Goal: Check status: Check status

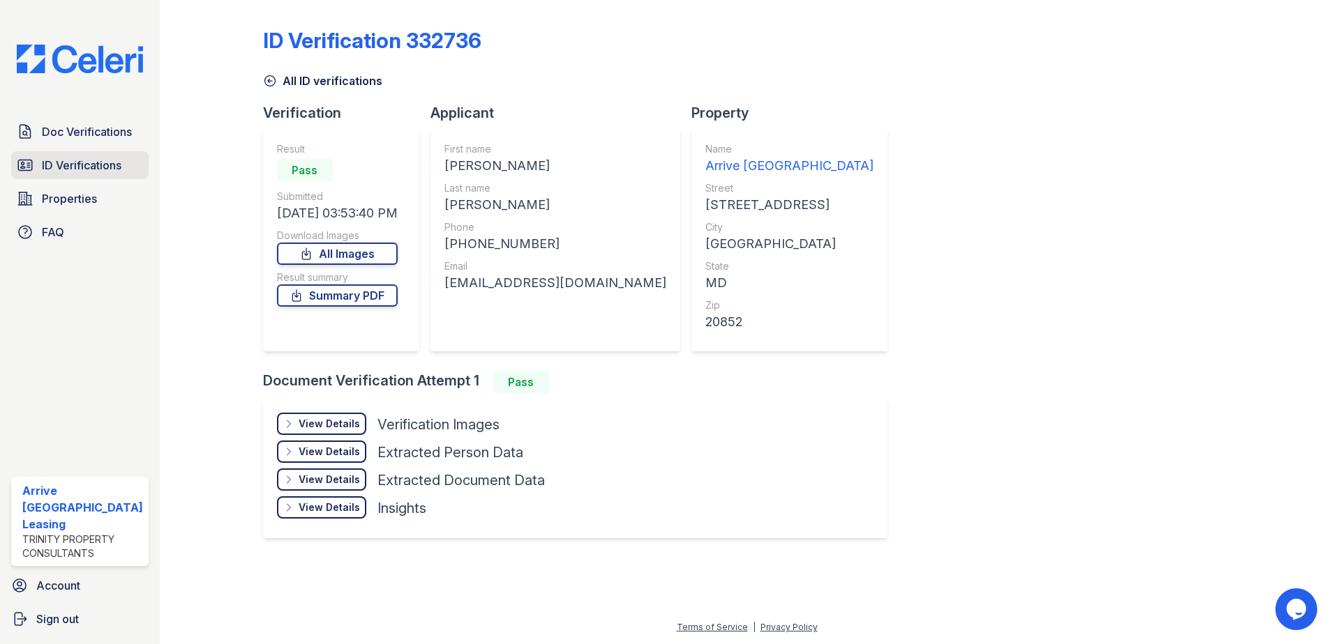
click at [98, 159] on span "ID Verifications" at bounding box center [82, 165] width 80 height 17
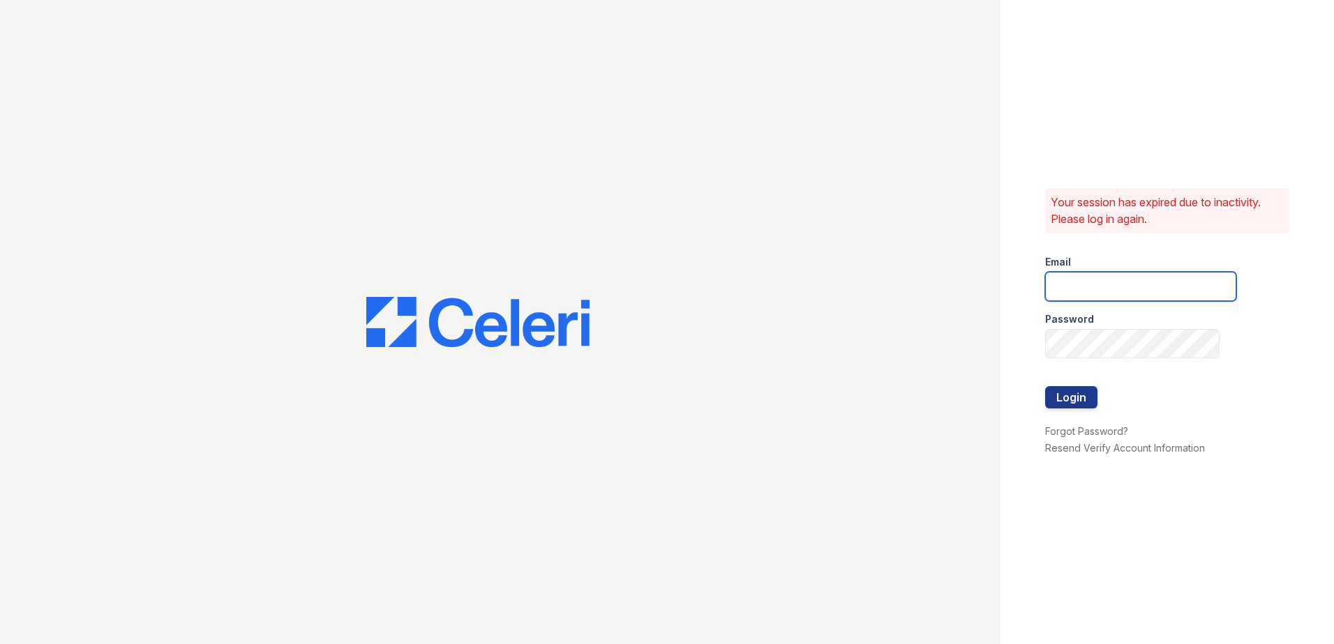
type input "arrivenorthbethesda@trinity-pm.com"
click at [1073, 395] on button "Login" at bounding box center [1071, 397] width 52 height 22
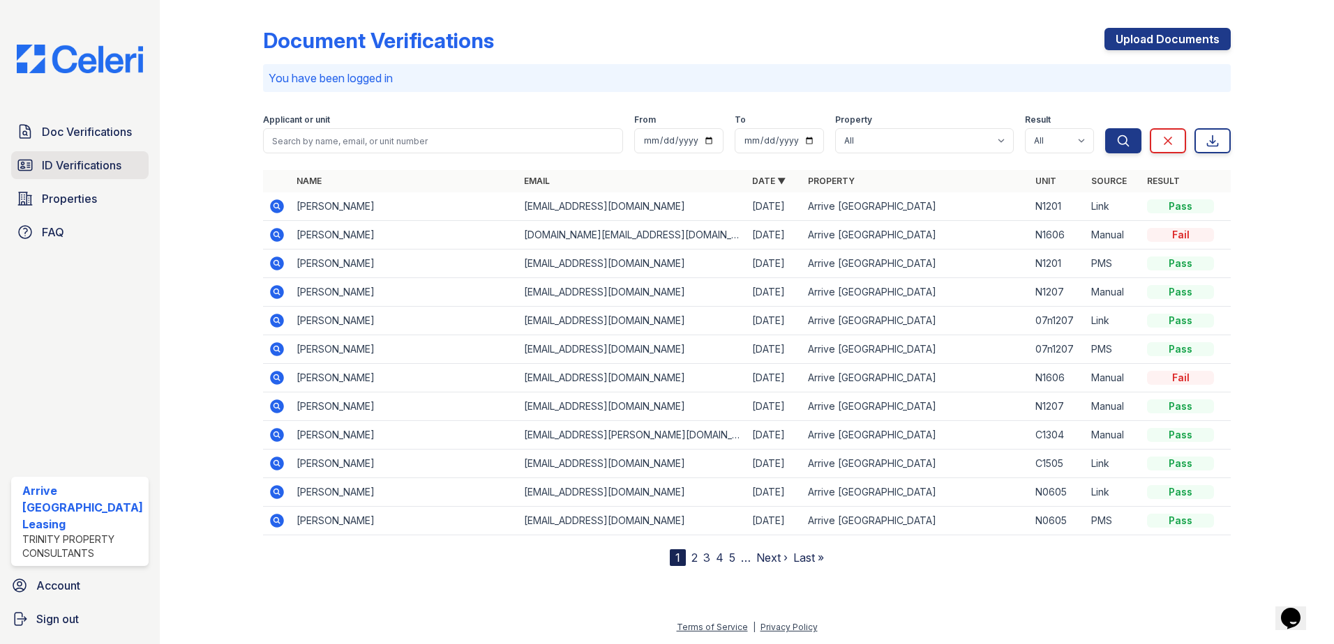
click at [100, 169] on span "ID Verifications" at bounding box center [82, 165] width 80 height 17
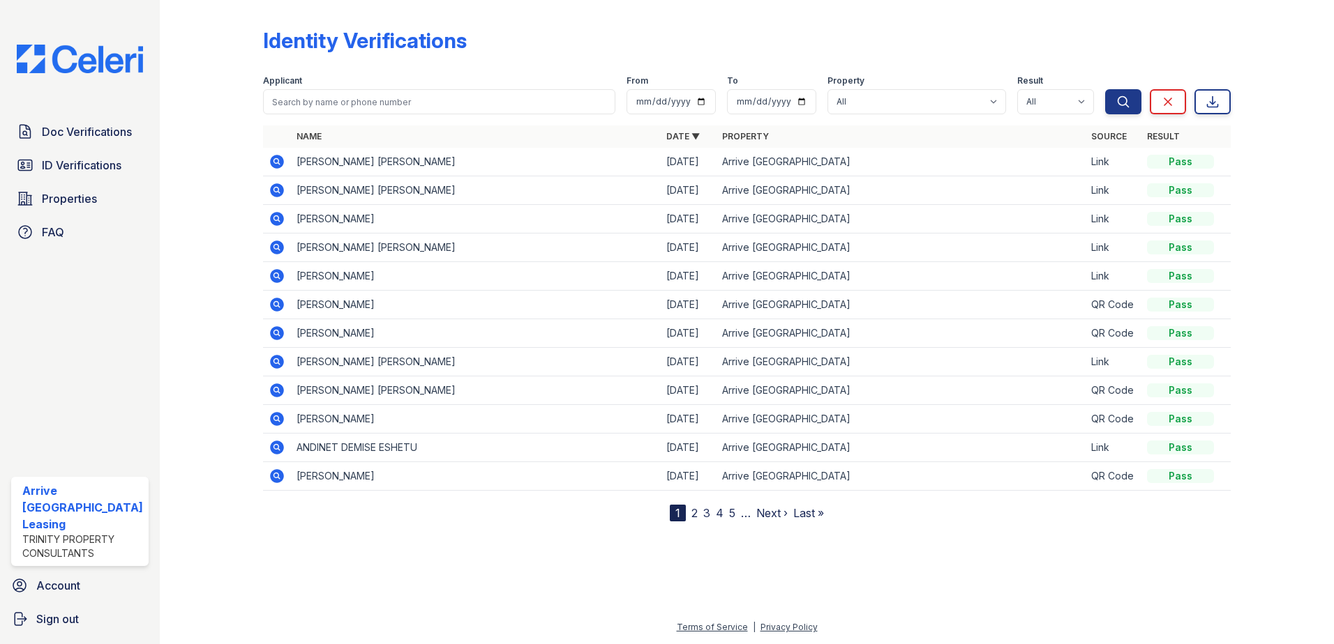
click at [279, 249] on icon at bounding box center [277, 248] width 14 height 14
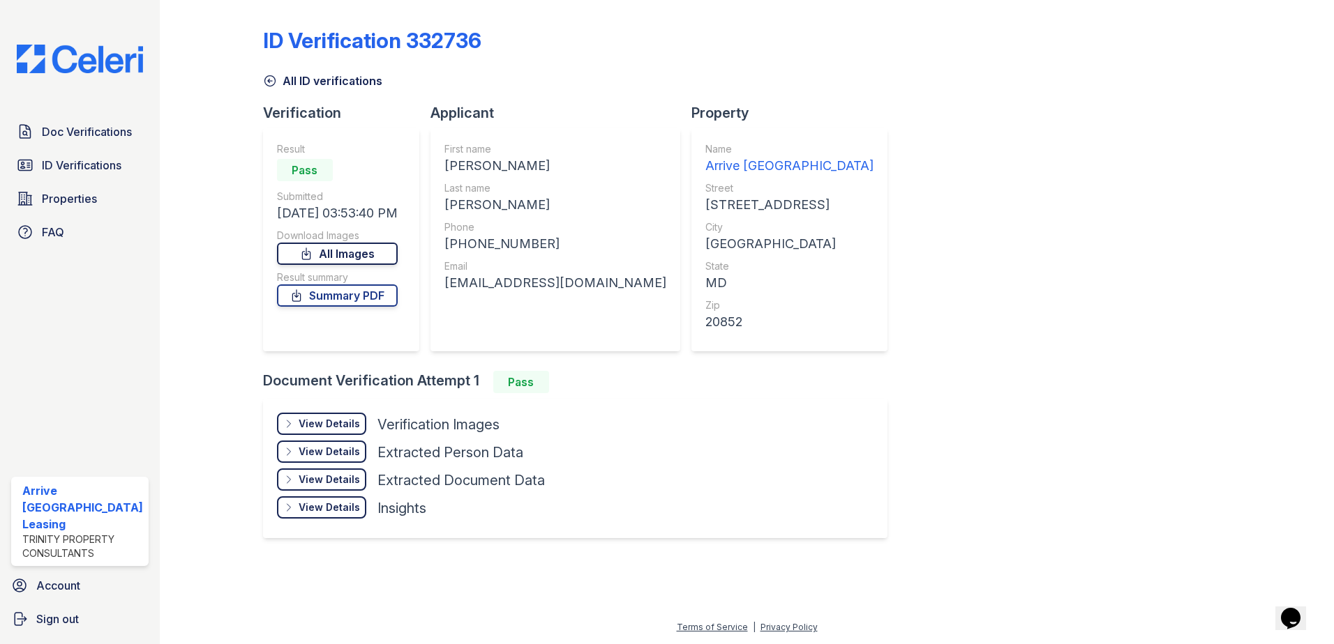
click at [313, 254] on icon at bounding box center [306, 254] width 14 height 14
click at [326, 296] on link "Summary PDF" at bounding box center [337, 296] width 121 height 22
